Goal: Task Accomplishment & Management: Complete application form

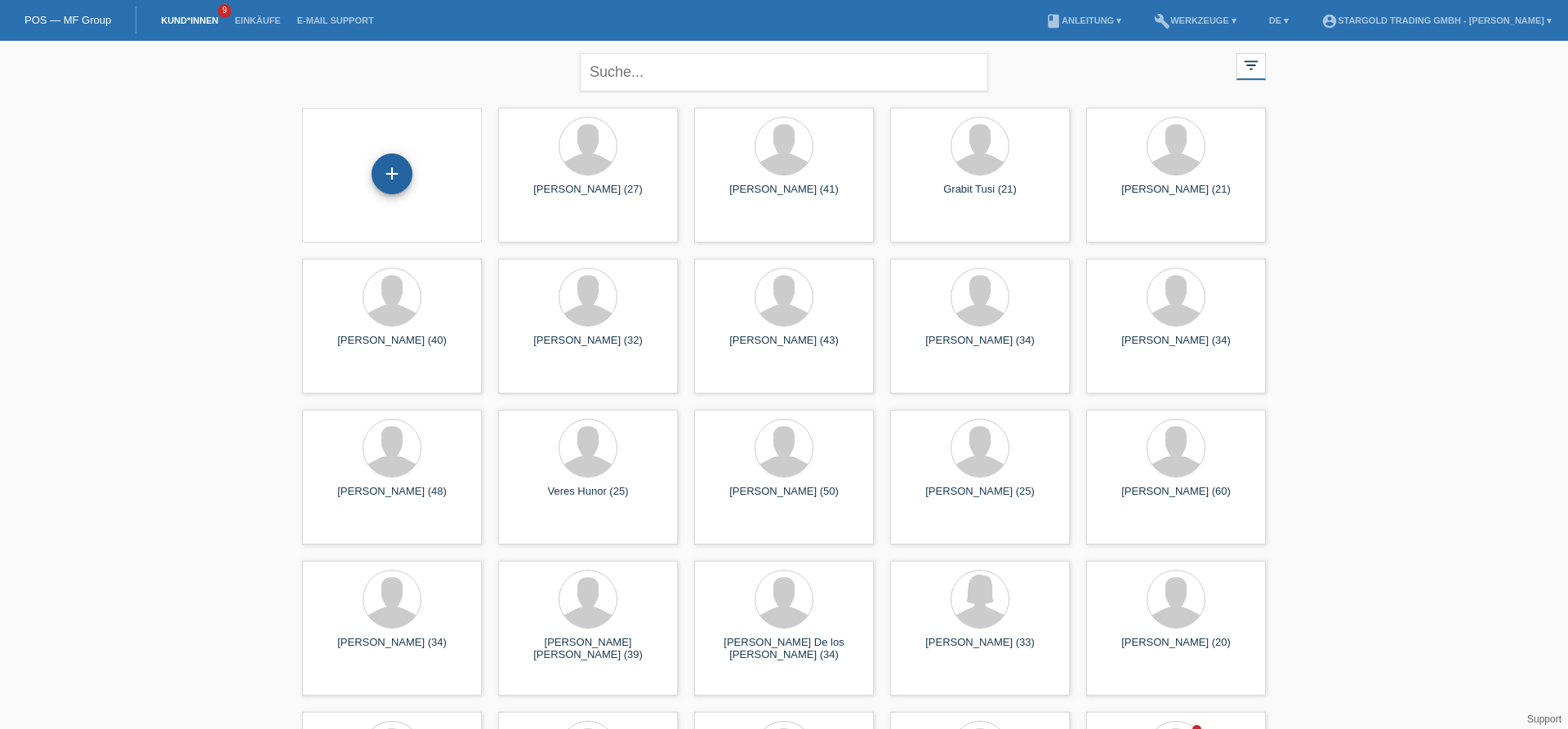
click at [397, 176] on div "+" at bounding box center [392, 173] width 41 height 41
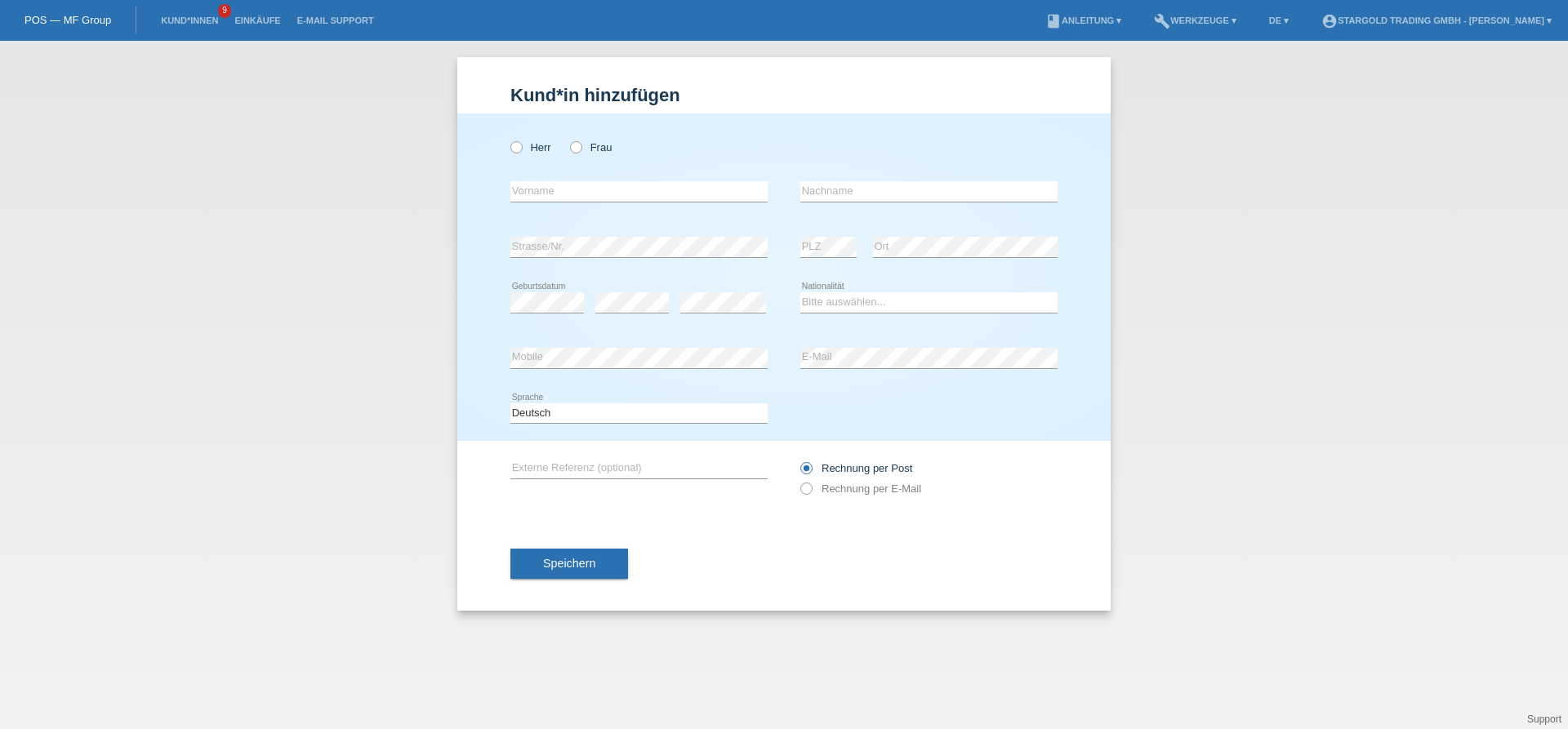
click at [568, 147] on div "Herr Frau" at bounding box center [639, 147] width 257 height 34
click at [568, 139] on icon at bounding box center [568, 139] width 0 height 0
click at [579, 148] on input "Frau" at bounding box center [576, 147] width 10 height 10
radio input "true"
click at [575, 186] on input "text" at bounding box center [639, 192] width 257 height 21
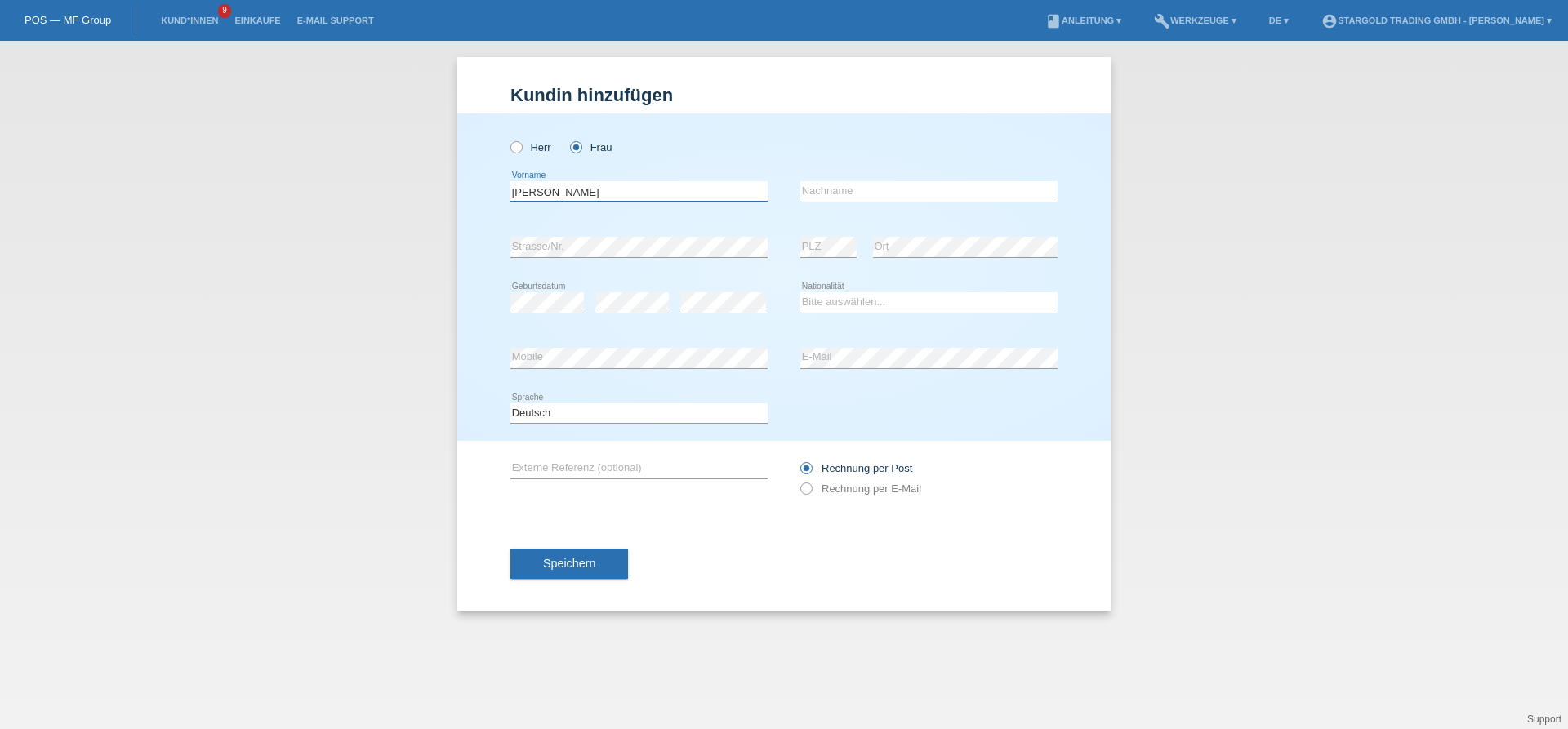
type input "Andrea"
type input "Staub"
click at [721, 314] on div "error" at bounding box center [722, 303] width 85 height 55
click at [800, 292] on select "Bitte auswählen... Schweiz Deutschland Liechtenstein Österreich ------------ Af…" at bounding box center [929, 302] width 257 height 20
select select "CH"
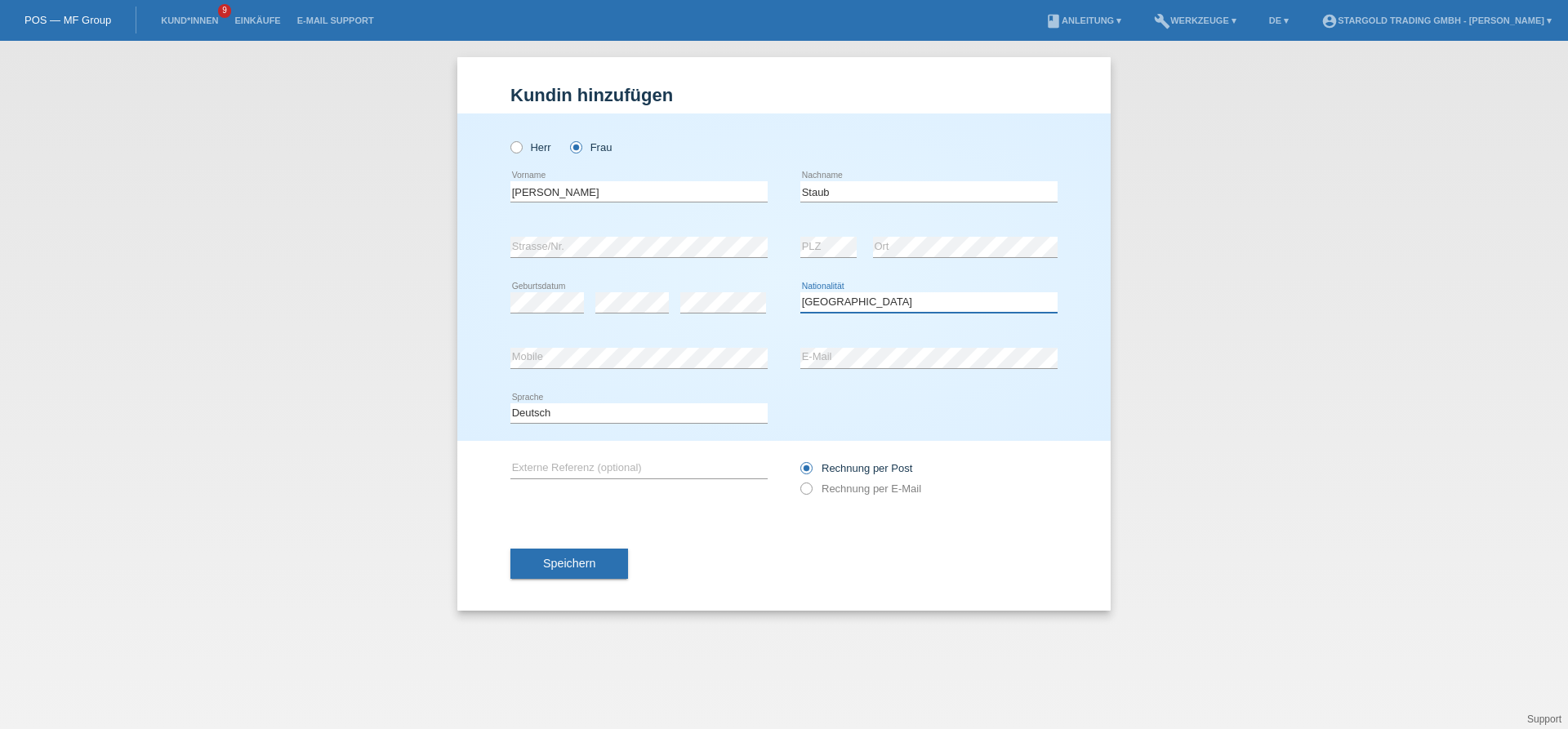
click option "Schweiz" at bounding box center [0, 0] width 0 height 0
click at [798, 480] on icon at bounding box center [798, 480] width 0 height 0
click at [807, 491] on input "Rechnung per E-Mail" at bounding box center [805, 493] width 10 height 21
radio input "true"
click at [589, 555] on button "Speichern" at bounding box center [569, 564] width 117 height 31
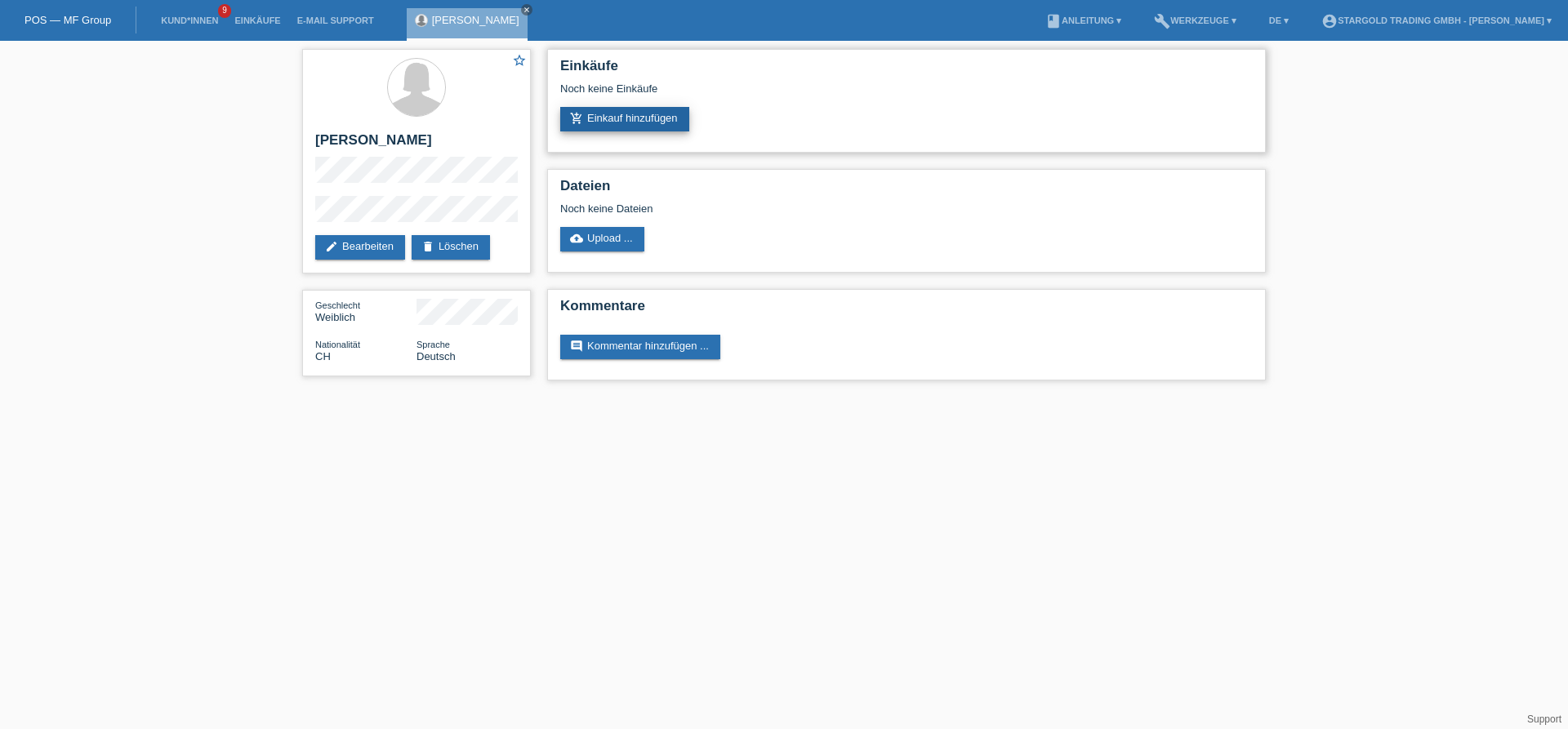
click at [652, 116] on link "add_shopping_cart Einkauf hinzufügen" at bounding box center [625, 119] width 129 height 24
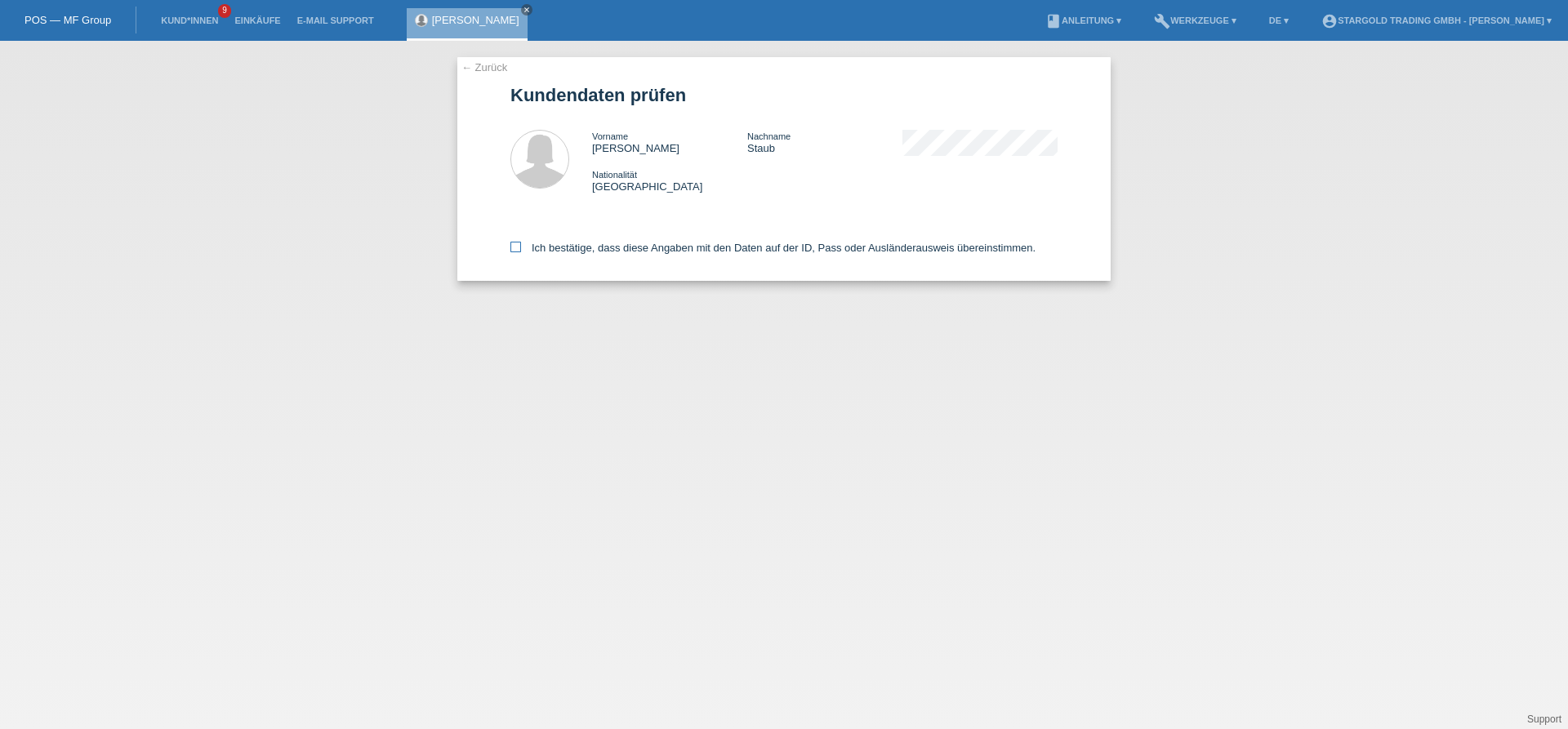
click at [516, 245] on icon at bounding box center [515, 247] width 10 height 10
click at [516, 245] on input "Ich bestätige, dass diese Angaben mit den Daten auf der ID, Pass oder Ausländer…" at bounding box center [515, 247] width 10 height 10
checkbox input "true"
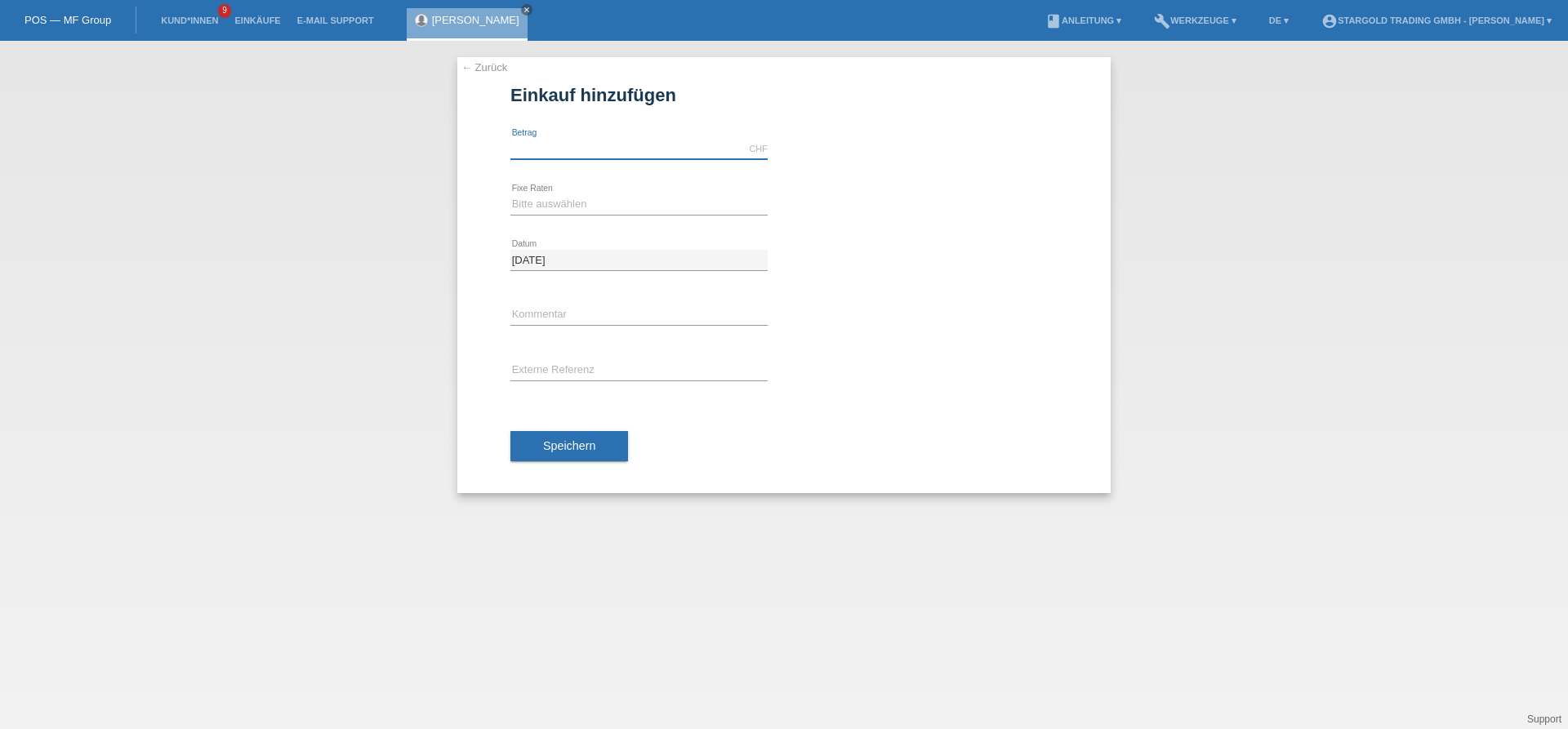
click at [625, 158] on input "text" at bounding box center [639, 149] width 257 height 21
type input "12000.00"
click at [510, 194] on select "Bitte auswählen 6 Raten 12 Raten 18 Raten 24 Raten 36 Raten 48 Raten" at bounding box center [639, 204] width 257 height 20
select select "497"
click option "48 Raten" at bounding box center [0, 0] width 0 height 0
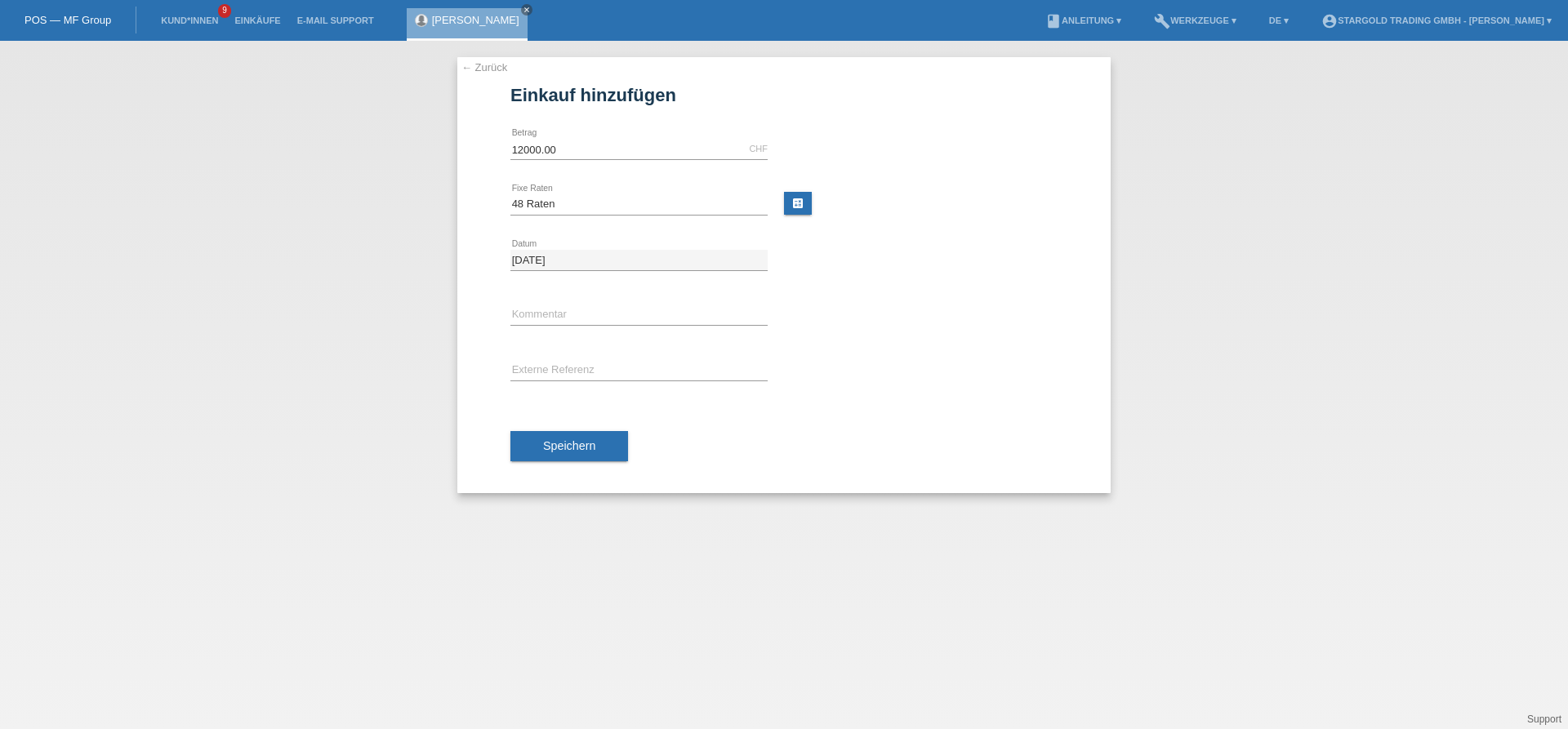
click at [593, 429] on div "Speichern" at bounding box center [784, 447] width 547 height 95
click at [595, 438] on button "Speichern" at bounding box center [569, 447] width 117 height 31
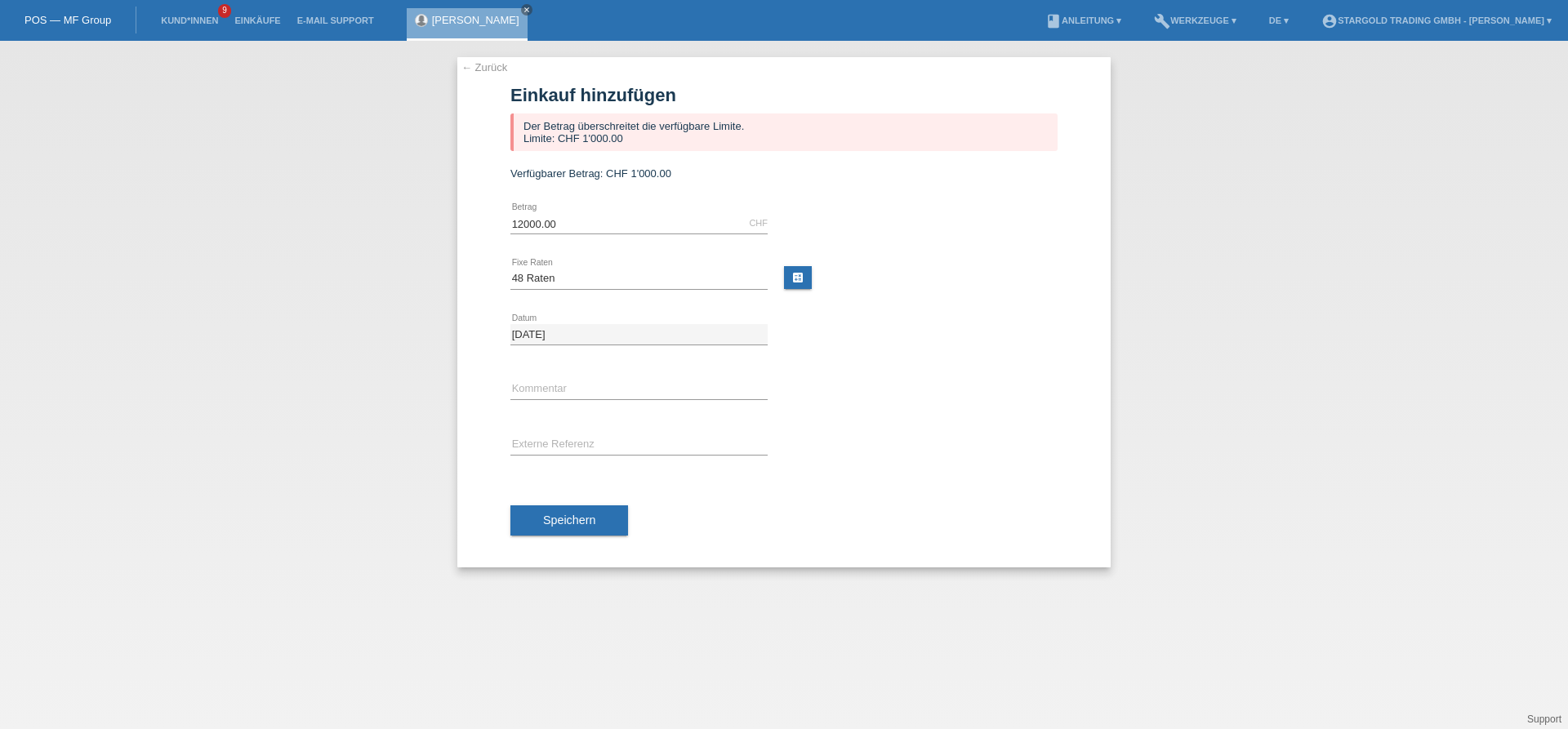
click at [489, 75] on div "← Zurück Einkauf hinzufügen Der Betrag überschreitet die verfügbare Limite. Lim…" at bounding box center [784, 311] width 653 height 510
click at [489, 73] on link "← Zurück" at bounding box center [484, 67] width 46 height 12
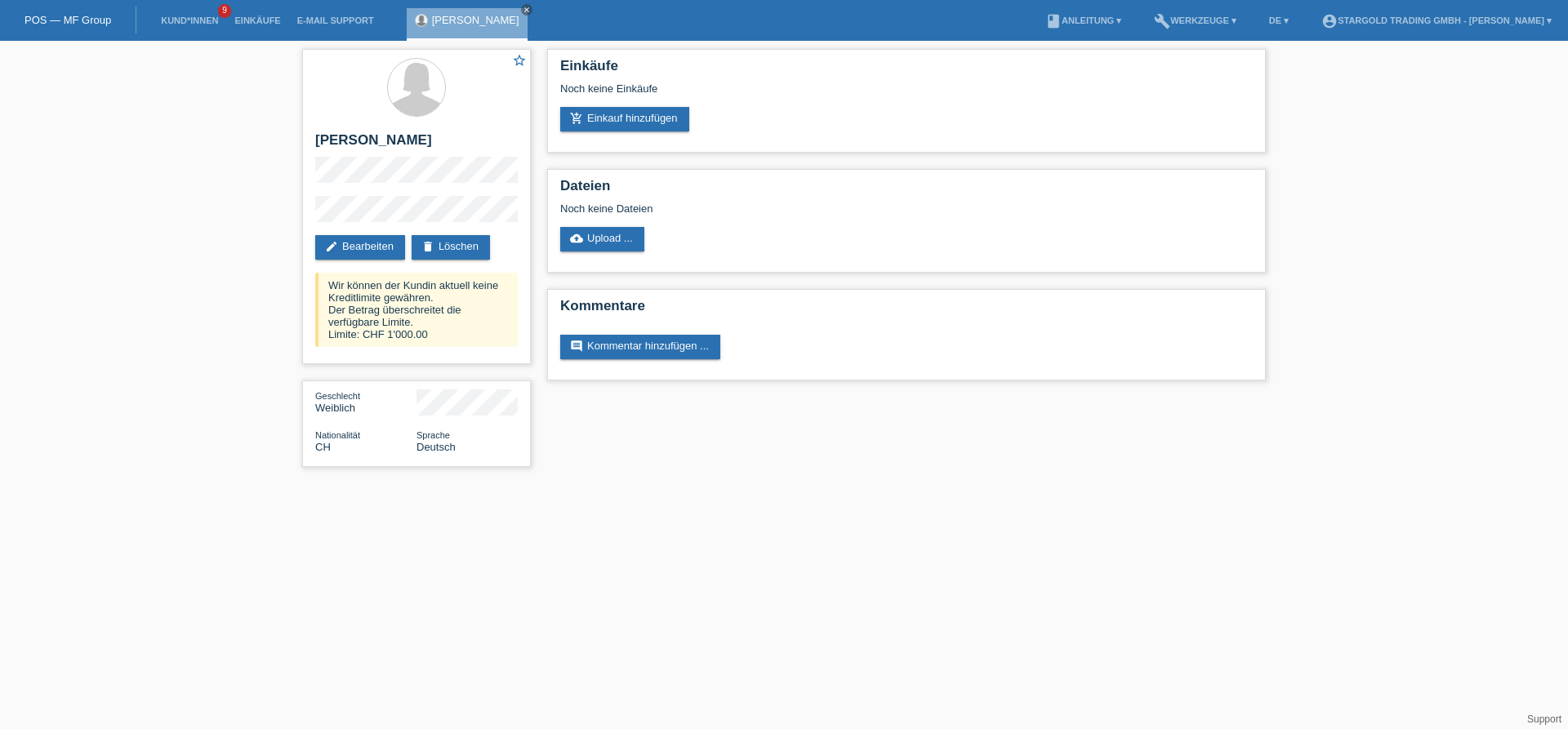
click at [215, 327] on div "star_border [PERSON_NAME] edit Bearbeiten delete Löschen Wir können der Kundin …" at bounding box center [784, 261] width 1568 height 443
click at [169, 326] on div "star_border [PERSON_NAME] edit Bearbeiten delete Löschen Wir können der Kundin …" at bounding box center [784, 261] width 1568 height 443
